Goal: Information Seeking & Learning: Find specific fact

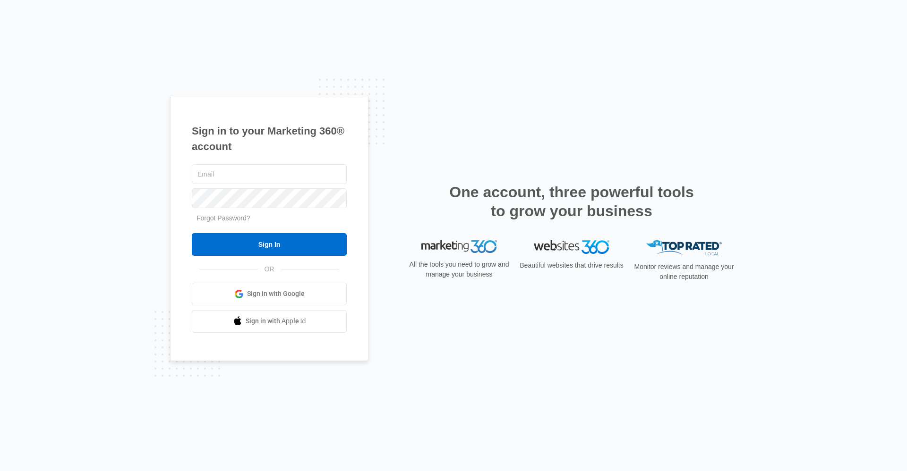
type input "[EMAIL_ADDRESS][DOMAIN_NAME]"
click at [295, 241] on input "Sign In" at bounding box center [269, 244] width 155 height 23
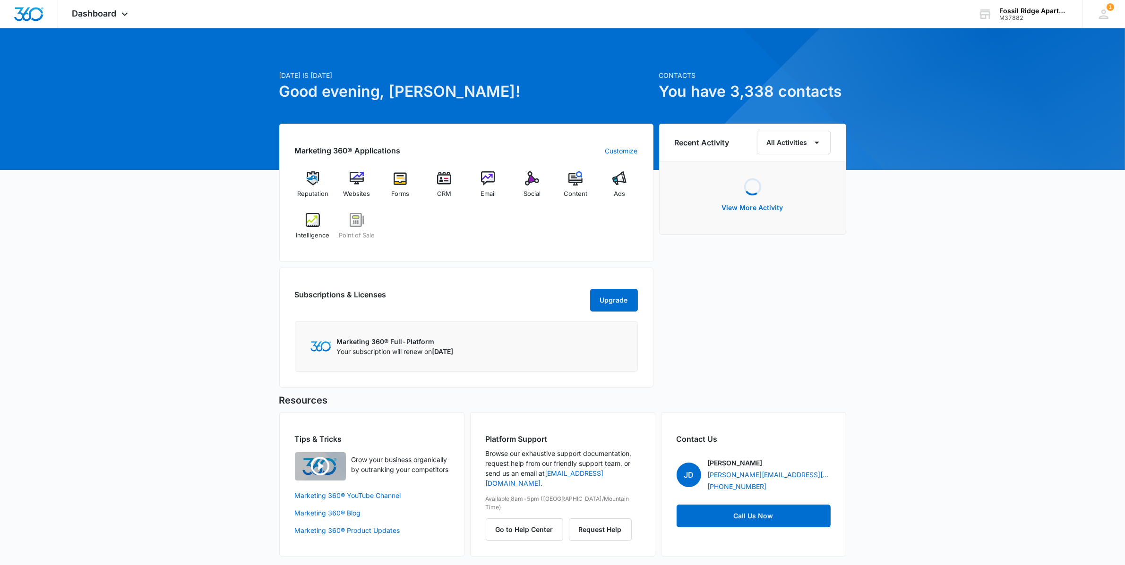
click at [1031, 8] on div "Fossil Ridge Apartments" at bounding box center [1033, 11] width 69 height 8
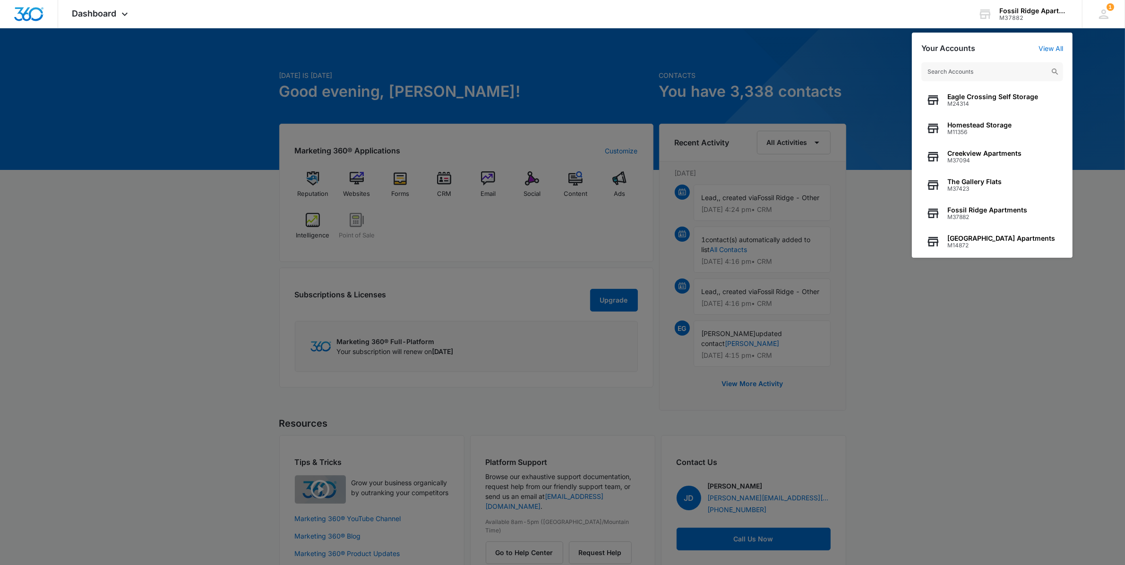
click at [993, 180] on span "The Gallery Flats" at bounding box center [974, 182] width 54 height 8
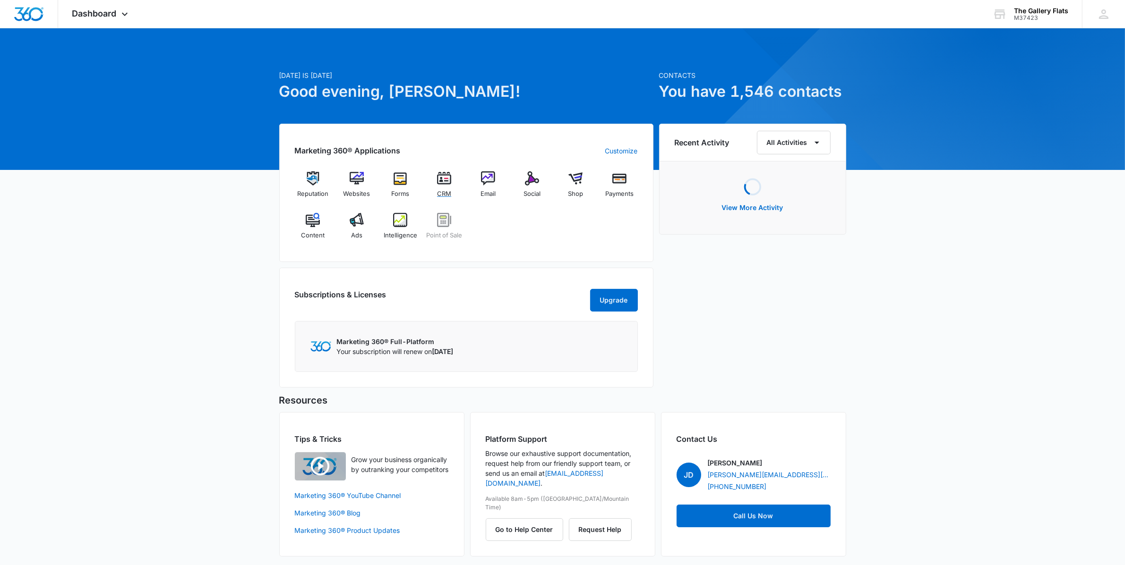
click at [434, 179] on div "CRM" at bounding box center [444, 188] width 36 height 34
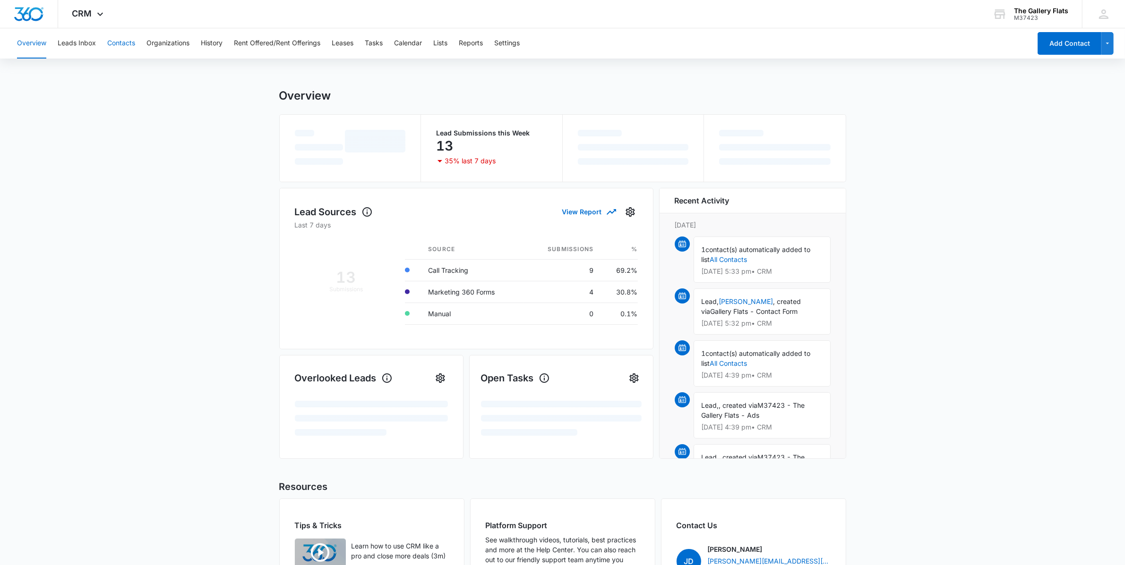
click at [116, 43] on button "Contacts" at bounding box center [121, 43] width 28 height 30
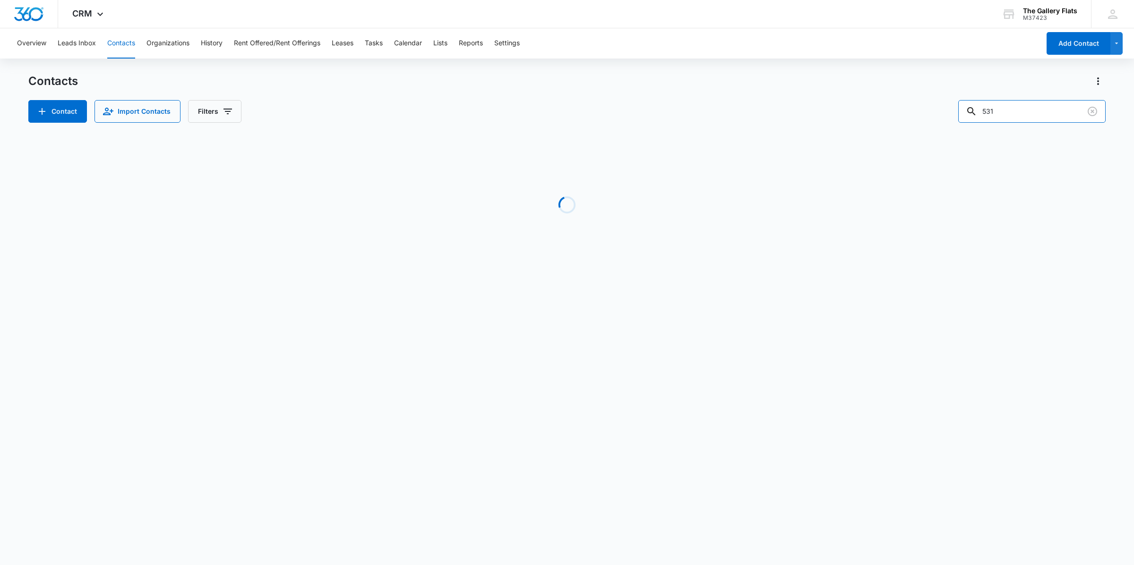
drag, startPoint x: 1024, startPoint y: 112, endPoint x: 797, endPoint y: 126, distance: 227.6
click at [797, 126] on div "Contacts Contact Import Contacts Filters 531 Loading No Results" at bounding box center [566, 180] width 1077 height 213
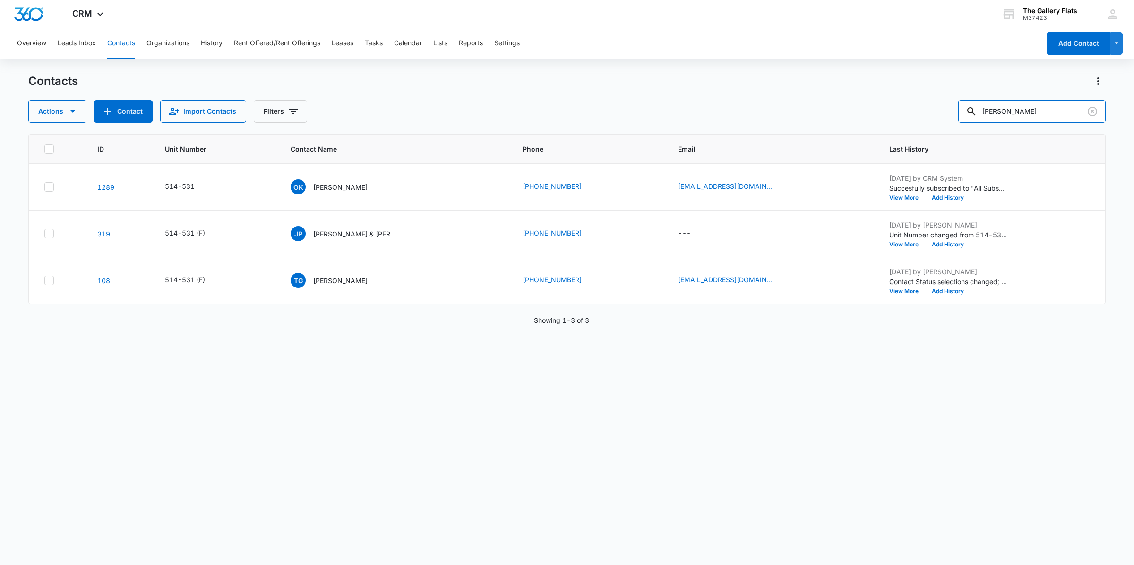
type input "[PERSON_NAME]"
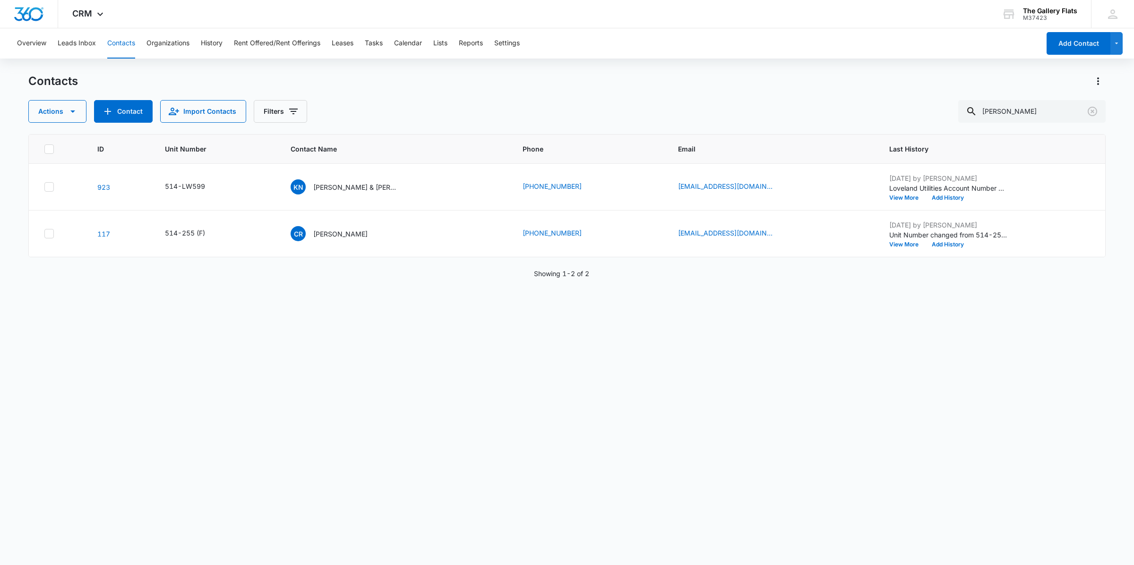
click at [358, 187] on p "[PERSON_NAME] & [PERSON_NAME]" at bounding box center [355, 187] width 85 height 10
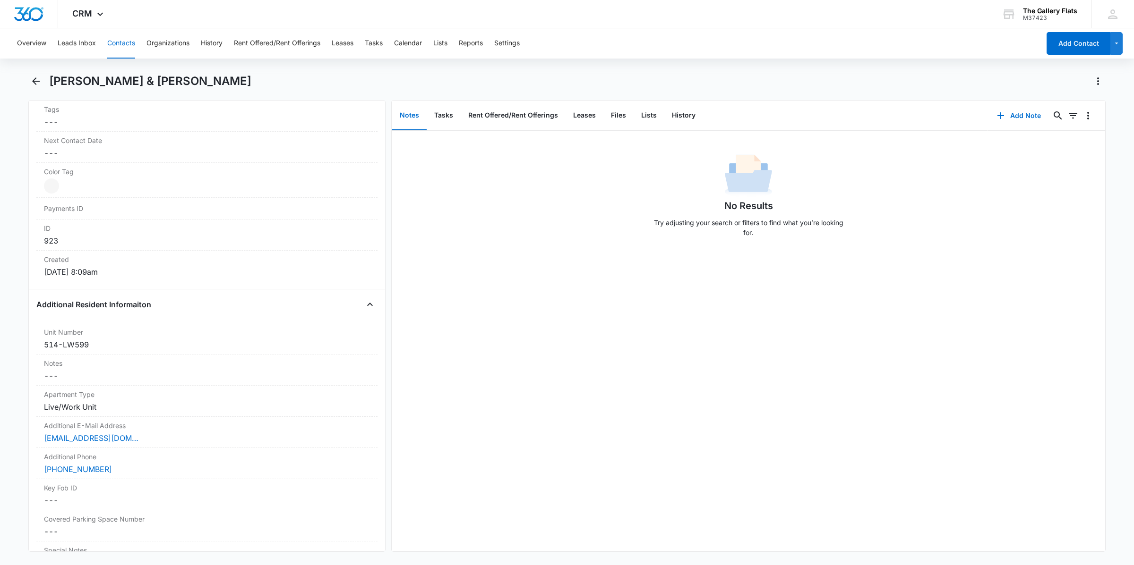
scroll to position [512, 0]
